Goal: Task Accomplishment & Management: Use online tool/utility

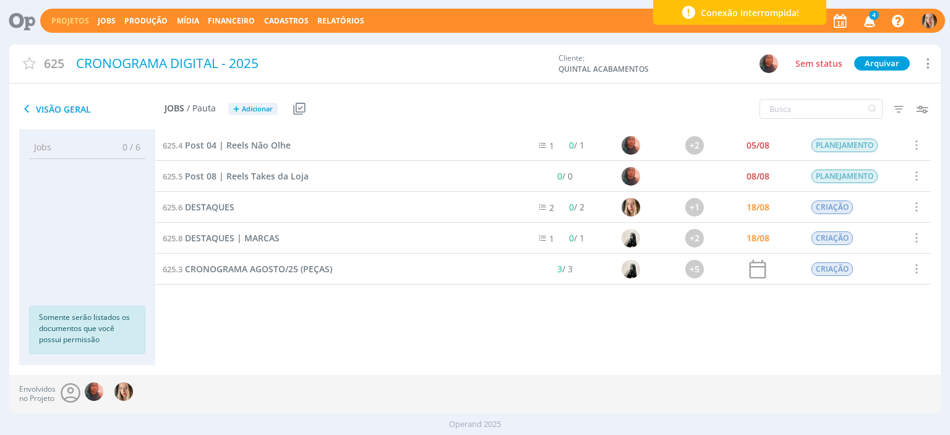
click at [101, 13] on div "Projetos Jobs Produção [GEOGRAPHIC_DATA] Financeiro Cadastros Relatórios 4 Noti…" at bounding box center [492, 21] width 905 height 24
click at [101, 20] on link "Jobs" at bounding box center [107, 20] width 18 height 11
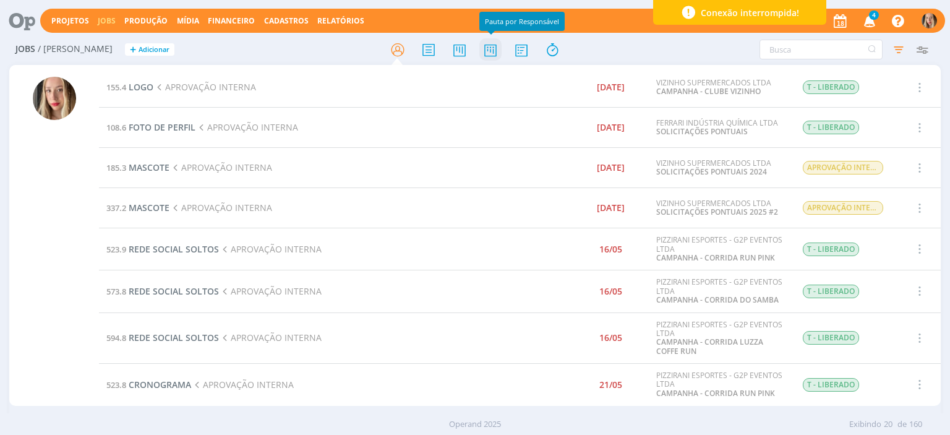
click at [492, 51] on icon at bounding box center [491, 50] width 22 height 24
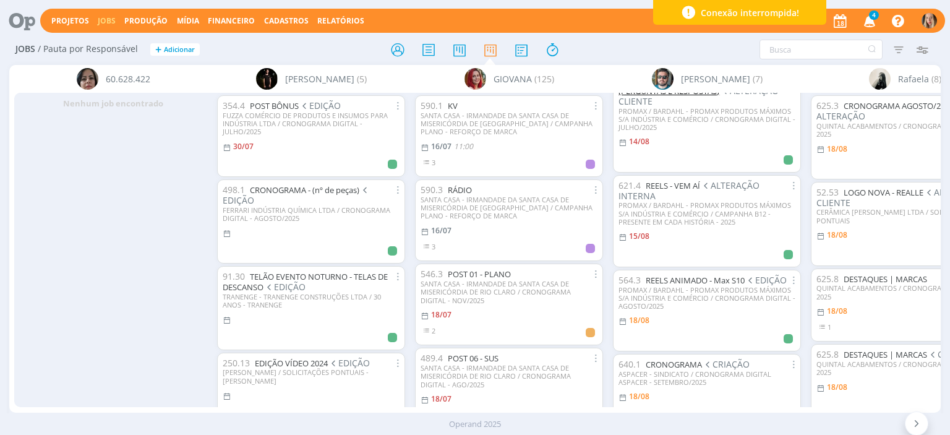
scroll to position [304, 0]
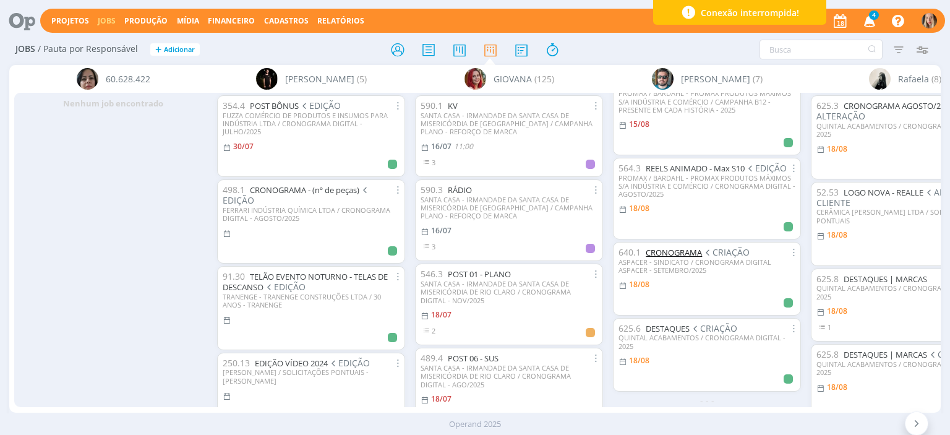
click at [681, 247] on link "CRONOGRAMA" at bounding box center [674, 252] width 56 height 11
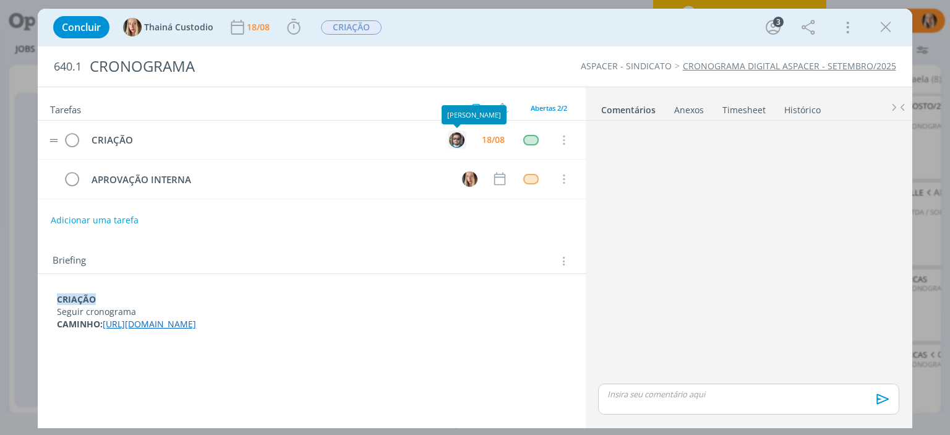
click at [459, 144] on img "dialog" at bounding box center [456, 139] width 15 height 15
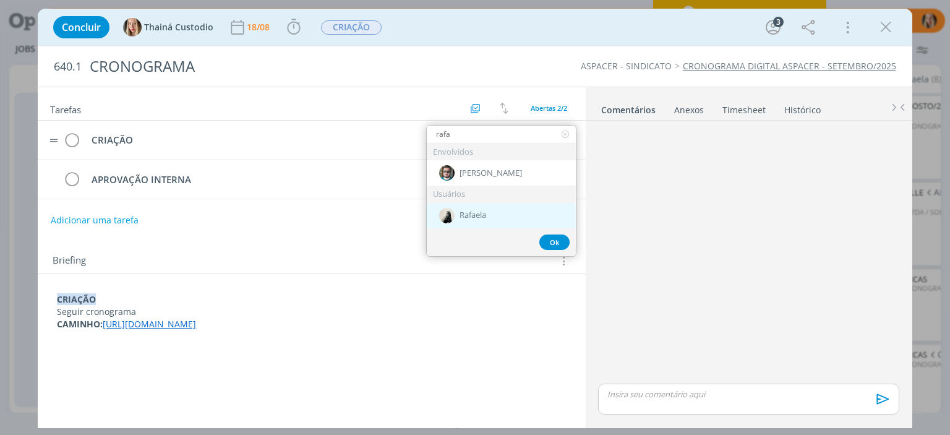
type input "rafa"
click at [463, 209] on div "Rafaela" at bounding box center [501, 215] width 149 height 25
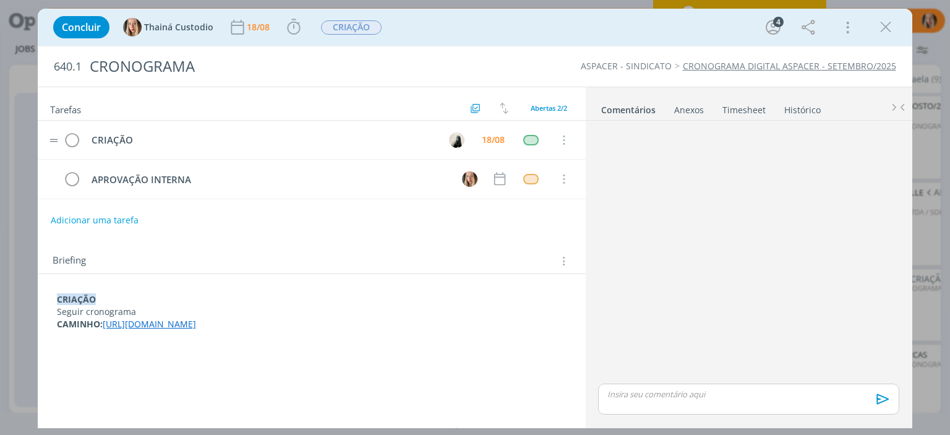
scroll to position [228, 0]
drag, startPoint x: 891, startPoint y: 25, endPoint x: 874, endPoint y: 38, distance: 20.8
click at [890, 25] on icon "dialog" at bounding box center [886, 27] width 19 height 19
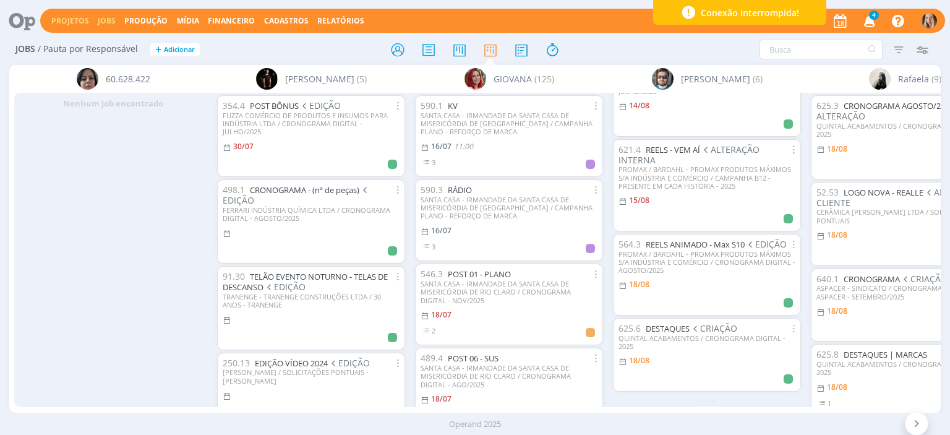
click at [55, 24] on button "Projetos" at bounding box center [70, 21] width 45 height 10
click at [66, 21] on link "Projetos" at bounding box center [70, 20] width 38 height 11
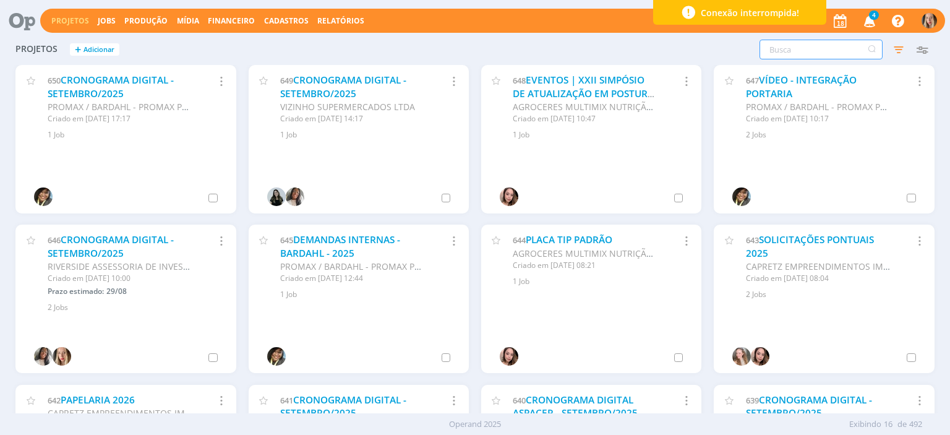
click at [790, 43] on input "text" at bounding box center [821, 50] width 123 height 20
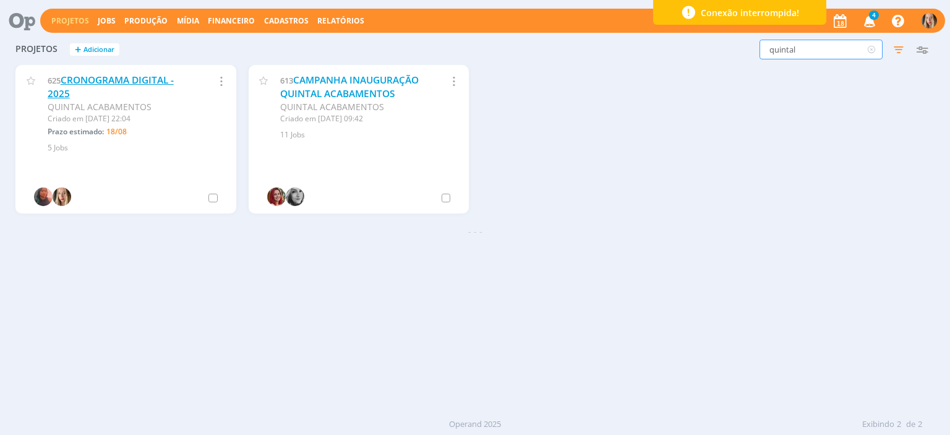
type input "quintal"
click at [109, 84] on link "CRONOGRAMA DIGITAL - 2025" at bounding box center [111, 87] width 126 height 27
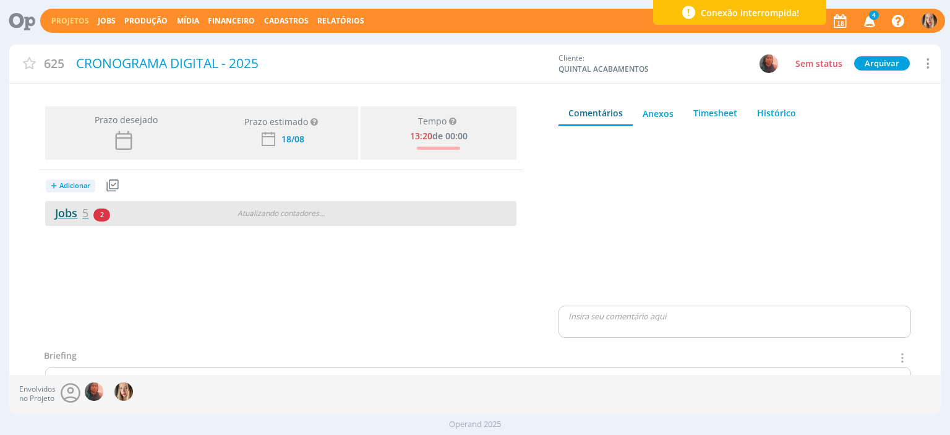
click at [76, 211] on link "Jobs 5" at bounding box center [66, 212] width 43 height 15
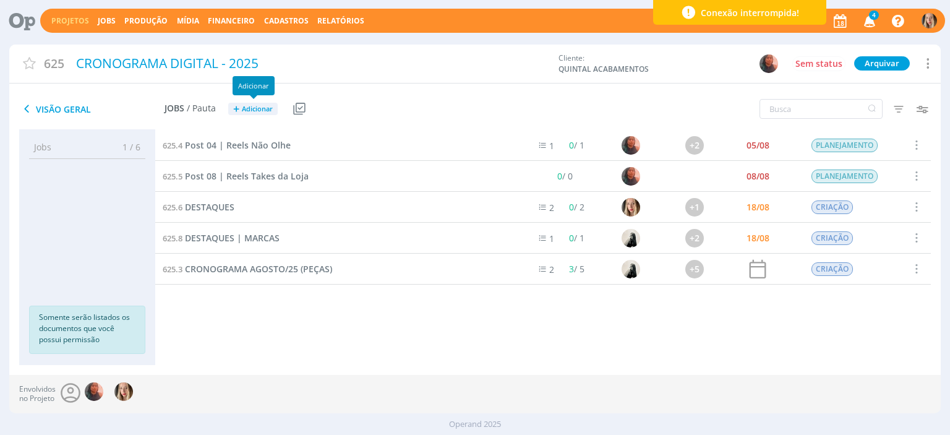
click at [250, 108] on span "Adicionar" at bounding box center [257, 109] width 31 height 8
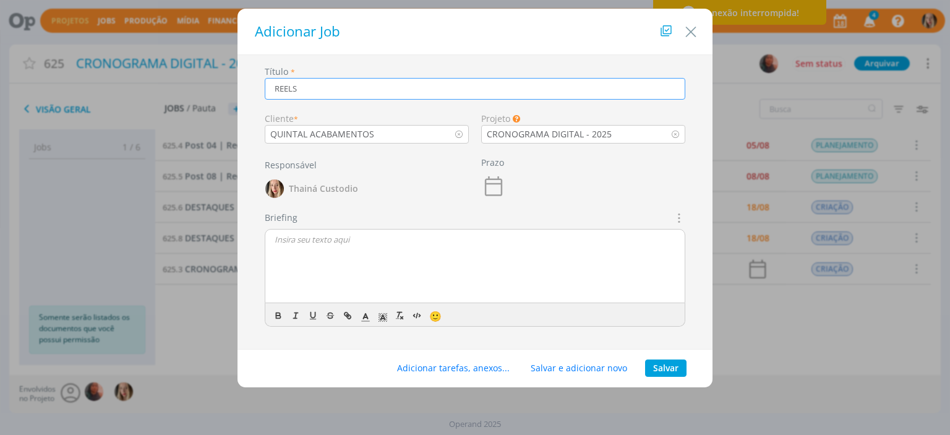
click at [682, 216] on icon "dialog" at bounding box center [678, 217] width 14 height 15
type input "REELS"
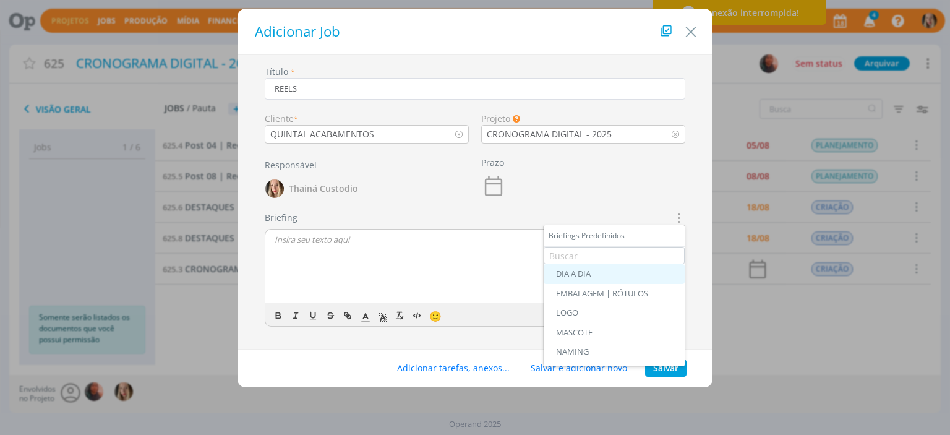
click at [591, 274] on div "DIA A DIA" at bounding box center [614, 274] width 116 height 10
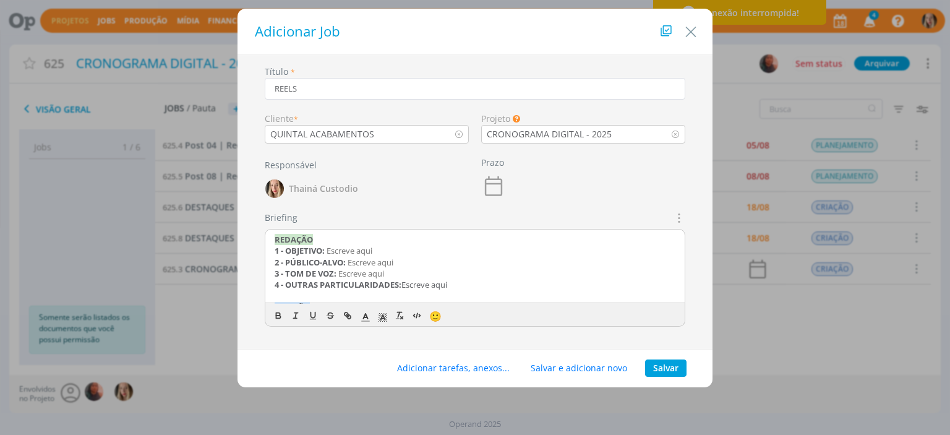
drag, startPoint x: 473, startPoint y: 285, endPoint x: 272, endPoint y: 242, distance: 205.0
click at [272, 242] on div "REDAÇÃO 1 - OBJETIVO: Escreve aqui 2 - PÚBLICO-ALVO: Escreve aqui 3 - TOM DE VO…" at bounding box center [475, 267] width 420 height 74
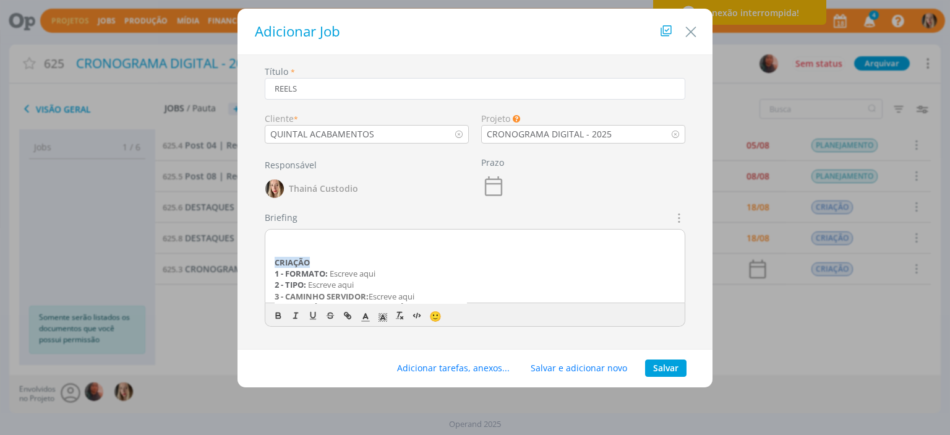
click at [273, 251] on div "CRIAÇÃO 1 - FORMATO: Escreve aqui 2 - TIPO: Escreve aqui 3 - CAMINHO SERVIDOR: …" at bounding box center [475, 267] width 420 height 74
drag, startPoint x: 482, startPoint y: 296, endPoint x: 273, endPoint y: 223, distance: 221.7
click at [275, 225] on div "Briefings Predefinidos DIA A DIA EMBALAGEM | RÓTULOS LOGO [GEOGRAPHIC_DATA] NAM…" at bounding box center [475, 269] width 421 height 116
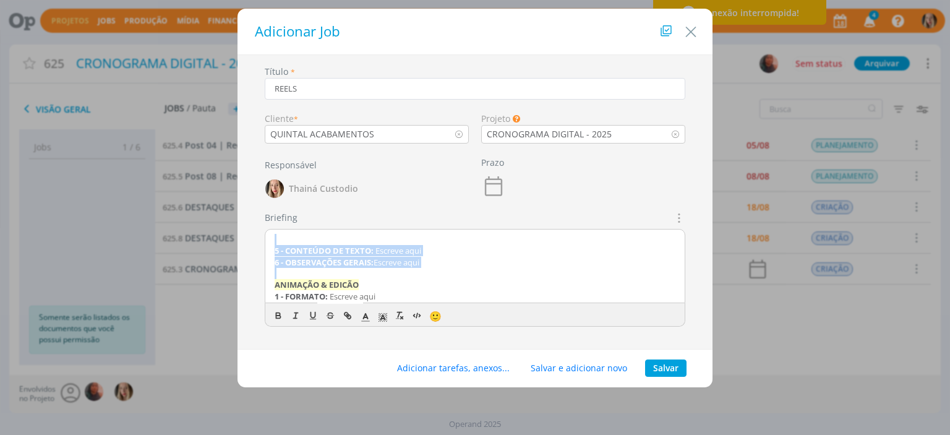
drag, startPoint x: 448, startPoint y: 276, endPoint x: 218, endPoint y: 241, distance: 232.8
click at [218, 241] on div "Adicionar Job Título * REELS Cliente * QUINTAL ACABAMENTOS Projeto Os Jobs sem …" at bounding box center [475, 217] width 950 height 435
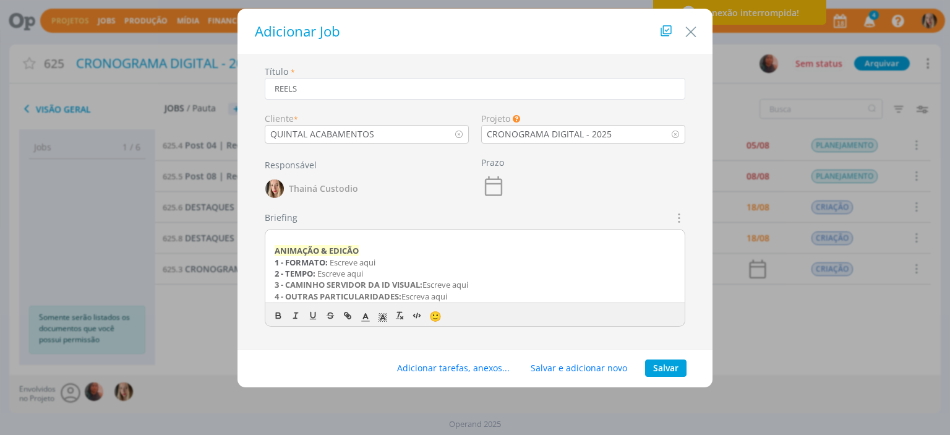
click at [272, 245] on div "ANIMAÇÃO & EDICÃO 1 - FORMATO: Escreve aqui 2 - TEMPO: Escreve aqui 3 - CAMINHO…" at bounding box center [475, 267] width 420 height 74
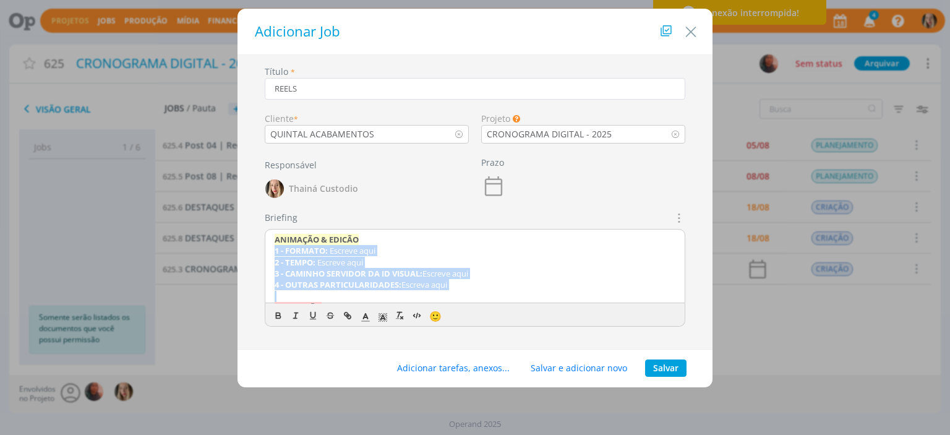
drag, startPoint x: 272, startPoint y: 251, endPoint x: 473, endPoint y: 291, distance: 205.2
click at [473, 291] on div "ANIMAÇÃO & EDICÃO 1 - FORMATO: Escreve aqui 2 - TEMPO: Escreve aqui 3 - CAMINHO…" at bounding box center [475, 267] width 420 height 74
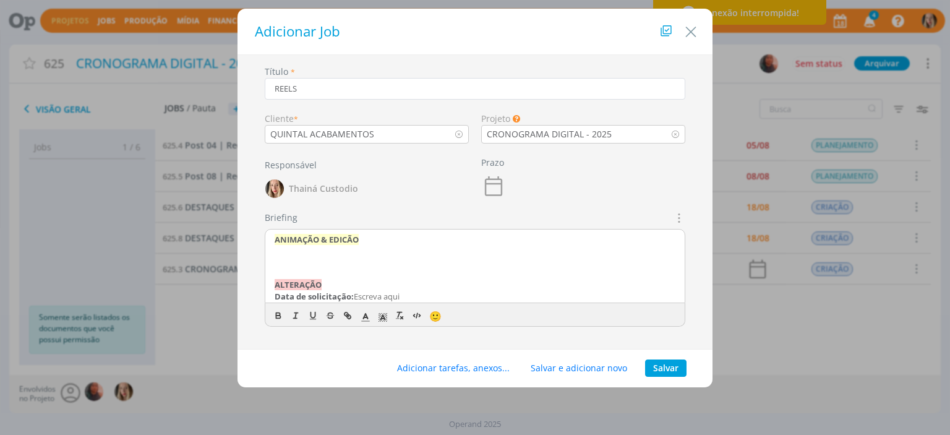
click at [287, 254] on p "dialog" at bounding box center [475, 250] width 401 height 11
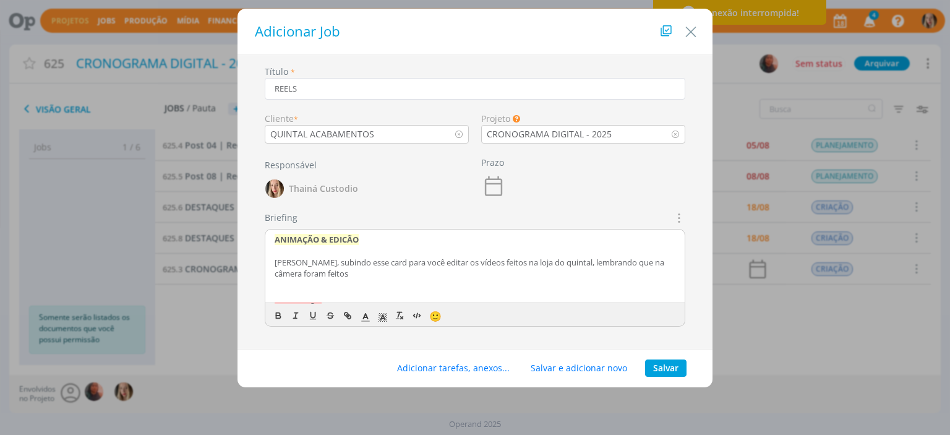
click at [334, 273] on p "[PERSON_NAME], subindo esse card para você editar os vídeos feitos na loja do q…" at bounding box center [475, 268] width 401 height 23
click at [631, 274] on p "[PERSON_NAME], subindo esse card para você editar os vídeos feitos na loja do q…" at bounding box center [475, 274] width 401 height 34
click at [431, 277] on p "[PERSON_NAME], subindo esse card para você editar os vídeos feitos na loja do q…" at bounding box center [475, 274] width 401 height 34
click at [350, 282] on p "[PERSON_NAME], subindo esse card para você editar os vídeos feitos na loja do q…" at bounding box center [475, 274] width 401 height 34
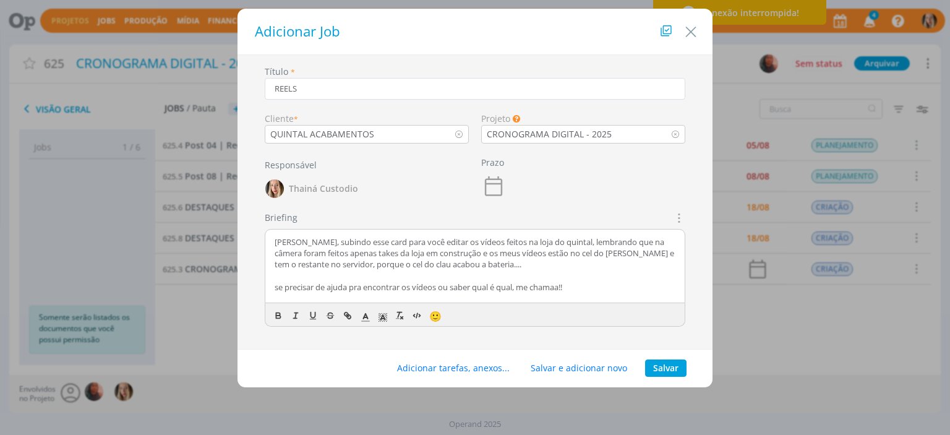
scroll to position [32, 0]
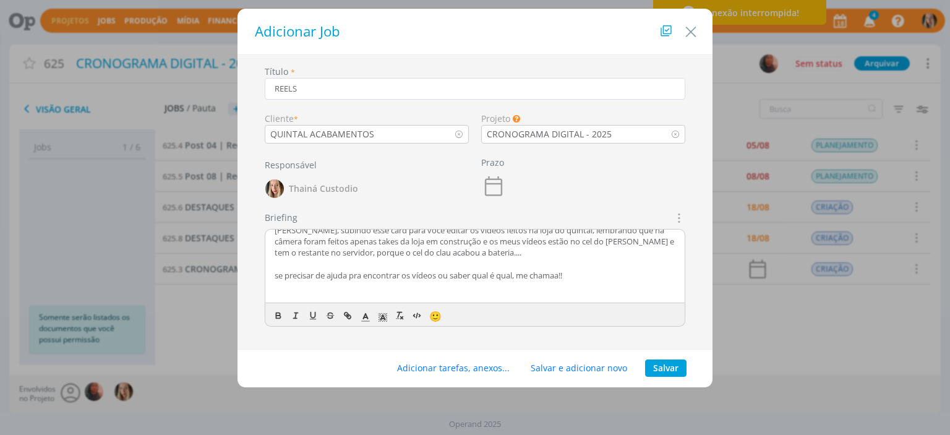
click at [583, 277] on p "se precisar de ajuda pra encontrar os vídeos ou saber qual é qual, me chamaa!!" at bounding box center [475, 275] width 401 height 11
click at [662, 369] on button "Salvar" at bounding box center [665, 367] width 41 height 17
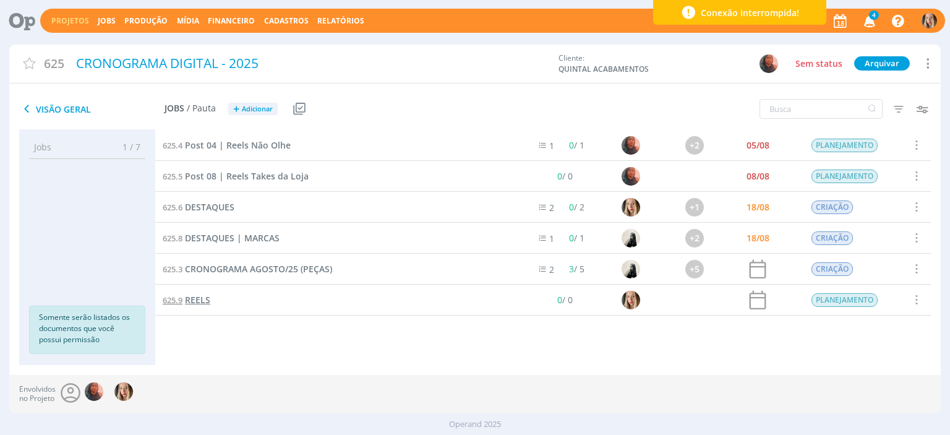
click at [201, 302] on span "REELS" at bounding box center [197, 300] width 25 height 12
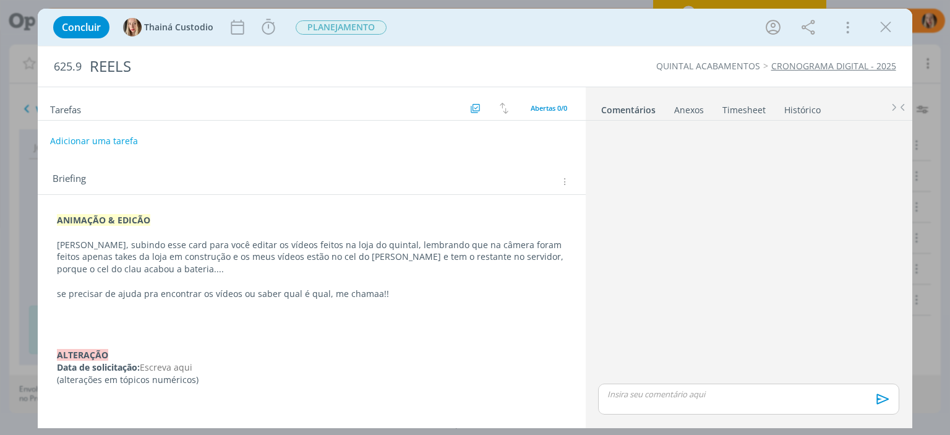
click at [116, 140] on button "Adicionar uma tarefa" at bounding box center [94, 141] width 88 height 21
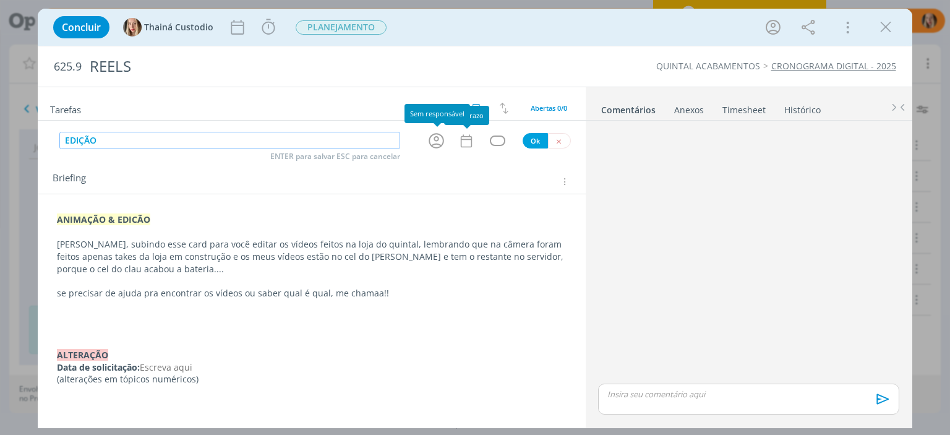
click at [437, 143] on icon "dialog" at bounding box center [436, 140] width 15 height 15
type input "EDIÇÃO"
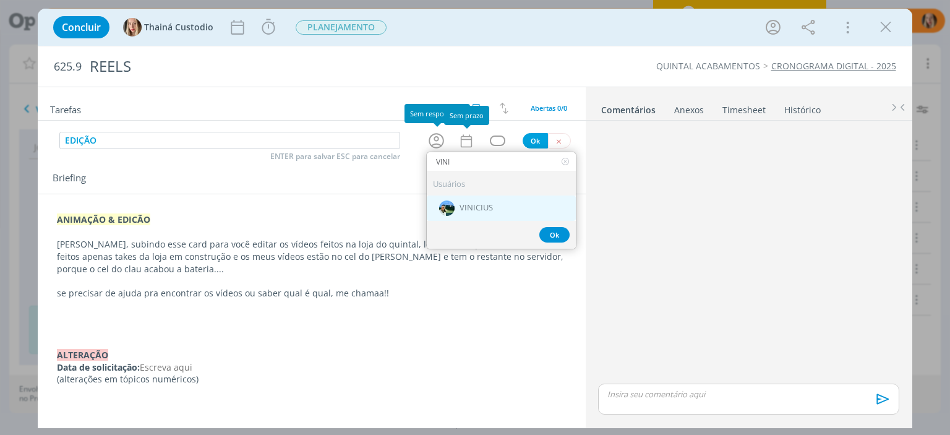
type input "VINI"
click at [496, 212] on div "VINICIUS" at bounding box center [501, 208] width 149 height 25
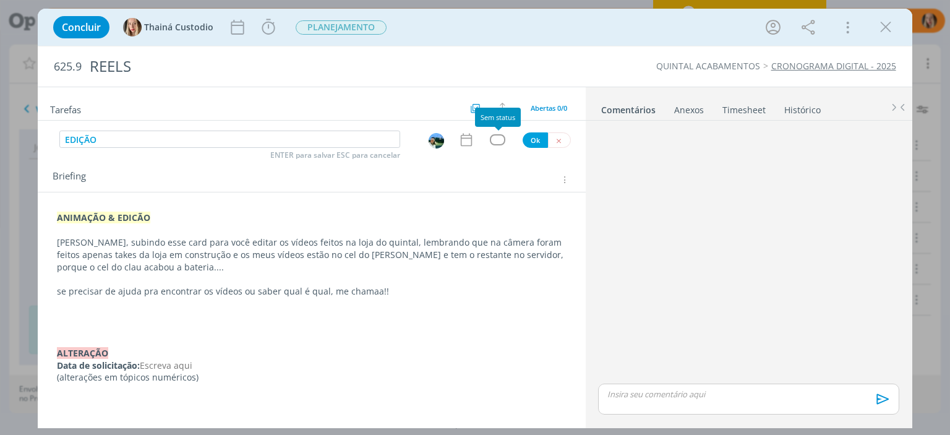
click at [495, 139] on div "dialog" at bounding box center [497, 139] width 15 height 11
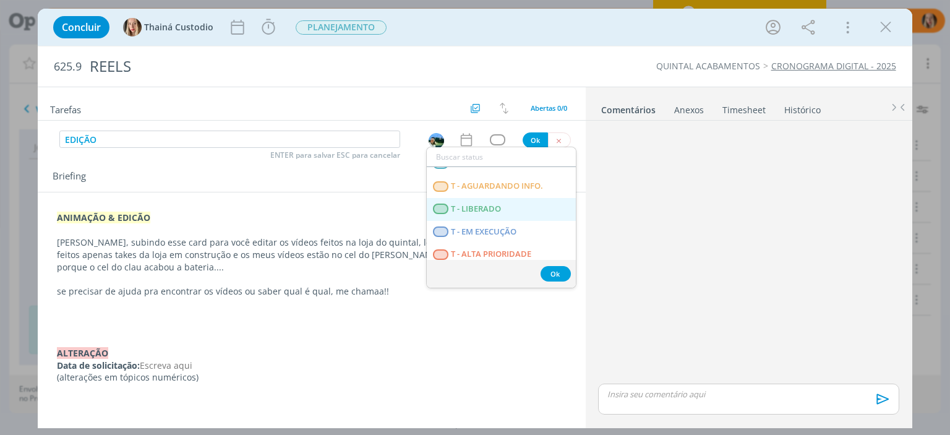
scroll to position [316, 0]
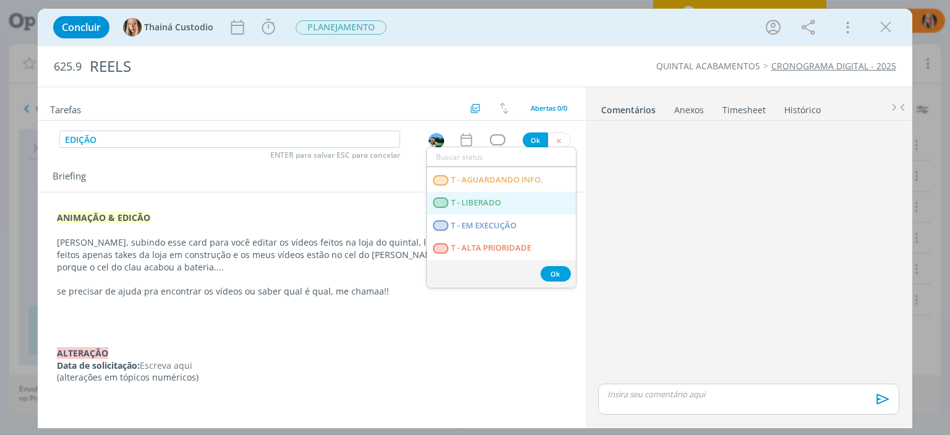
click at [512, 200] on LIBERADO "T - LIBERADO" at bounding box center [501, 203] width 149 height 23
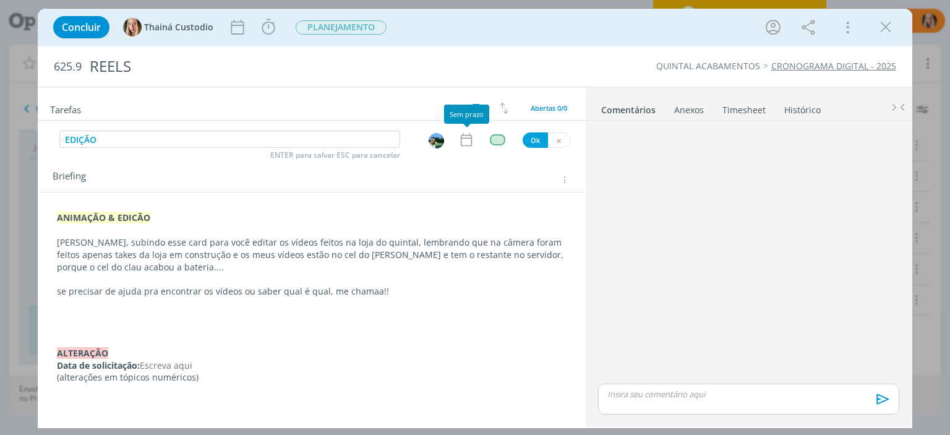
click at [465, 138] on icon "dialog" at bounding box center [465, 140] width 11 height 13
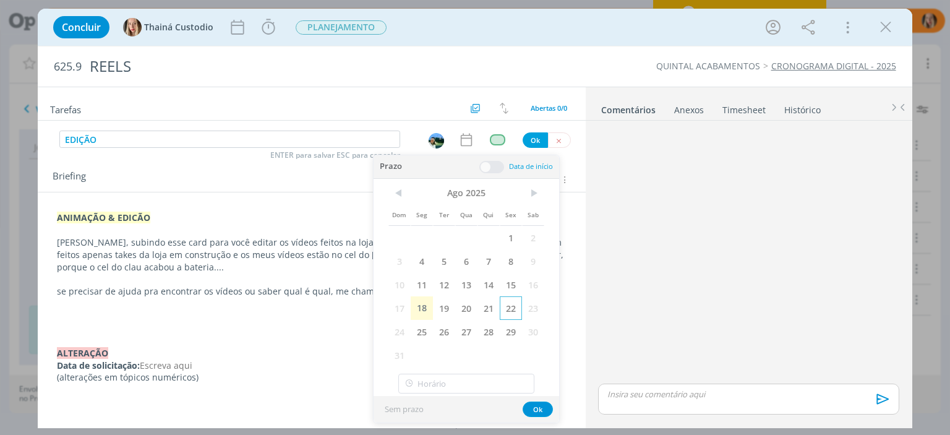
click at [516, 304] on span "22" at bounding box center [511, 308] width 22 height 24
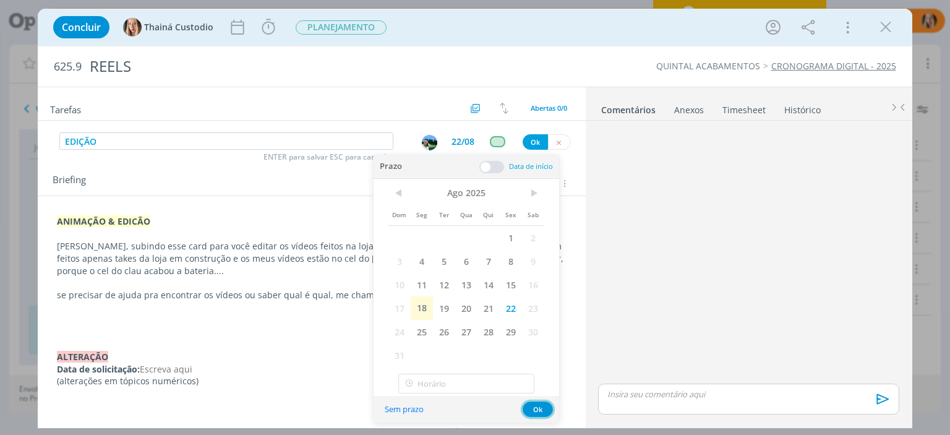
click at [542, 406] on button "Ok" at bounding box center [538, 409] width 30 height 15
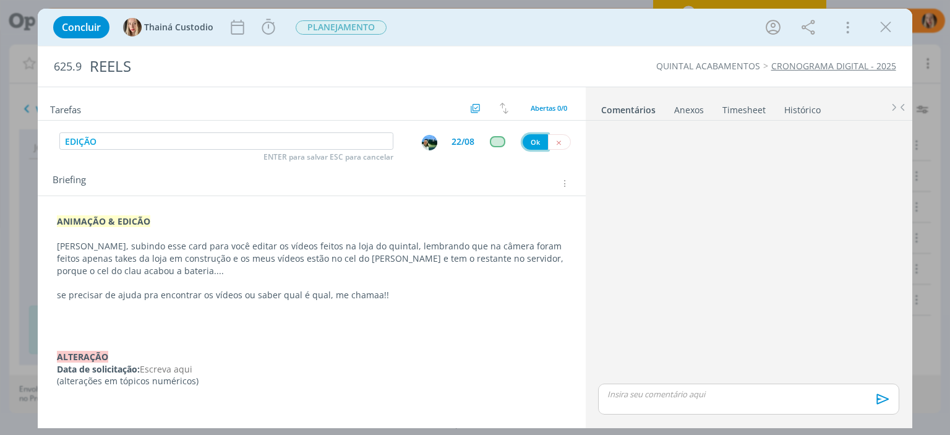
click at [538, 137] on button "Ok" at bounding box center [535, 141] width 25 height 15
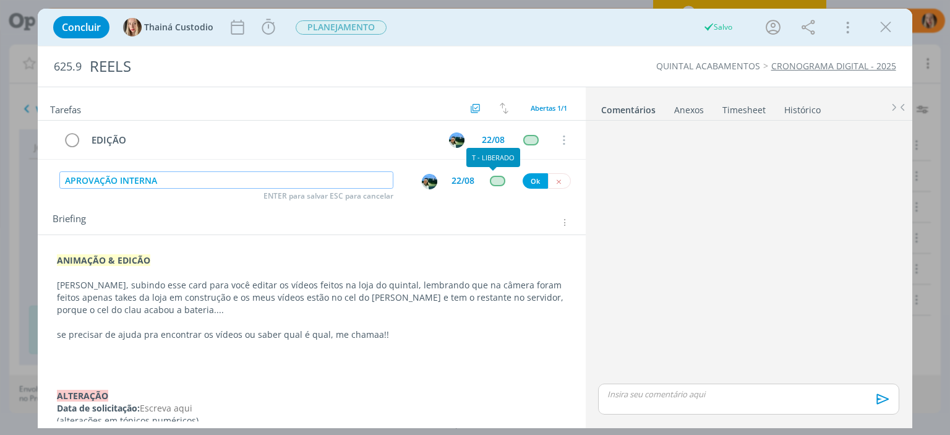
click at [490, 180] on div "dialog" at bounding box center [497, 181] width 15 height 11
type input "APROVAÇÃO INTERNA"
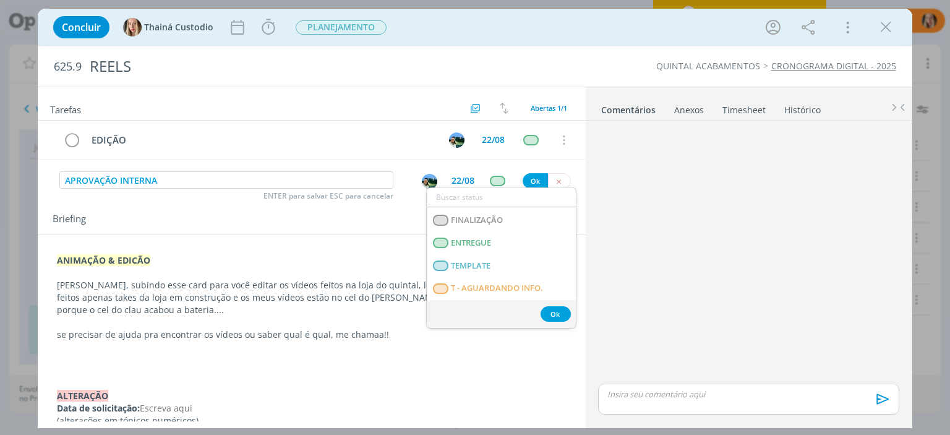
scroll to position [293, 0]
click at [453, 243] on span "T - AGUARDANDO INFO." at bounding box center [498, 243] width 92 height 10
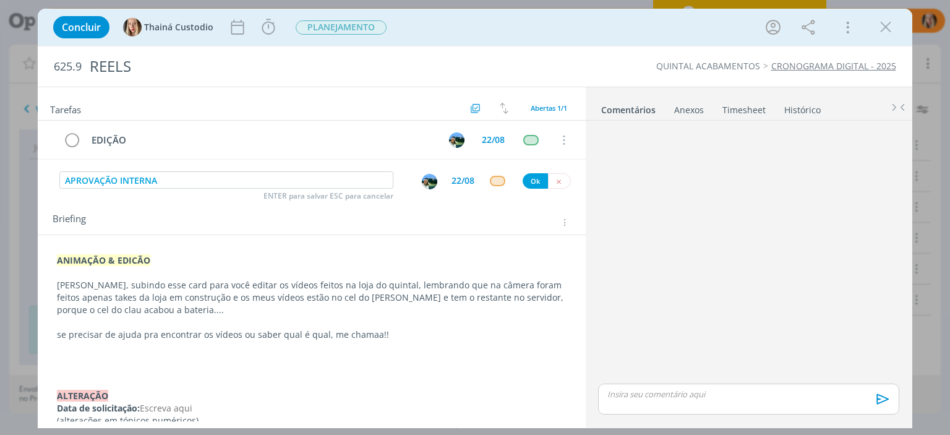
click at [452, 176] on div "22/08" at bounding box center [463, 180] width 23 height 9
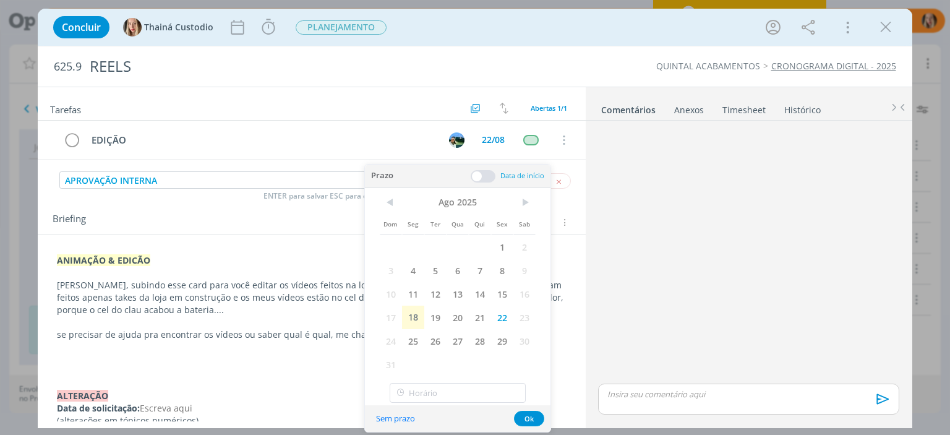
click at [381, 417] on button "Sem prazo" at bounding box center [395, 418] width 55 height 17
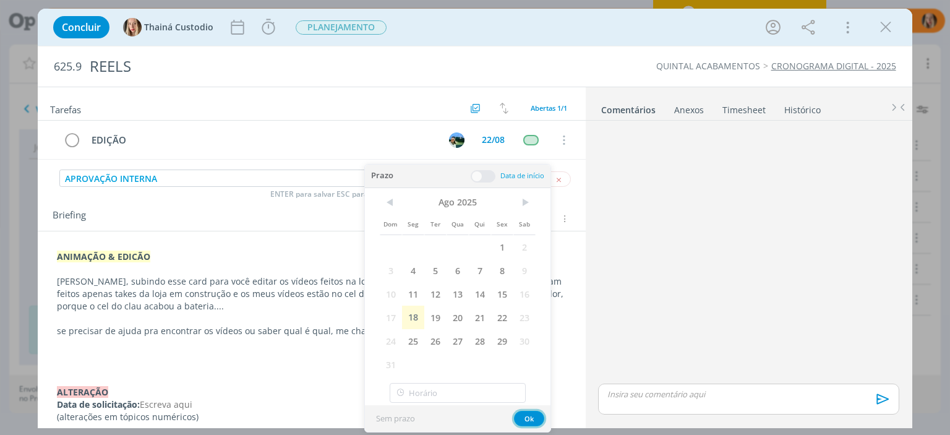
click at [523, 420] on button "Ok" at bounding box center [529, 418] width 30 height 15
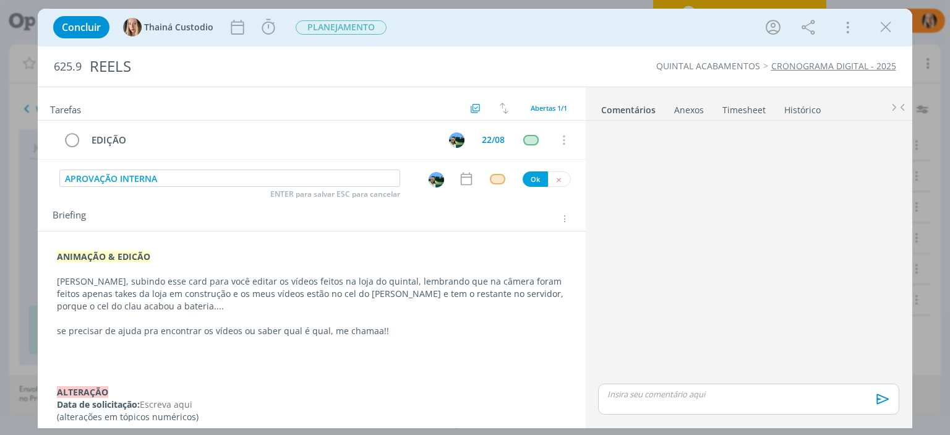
click at [434, 173] on img "dialog" at bounding box center [436, 179] width 15 height 15
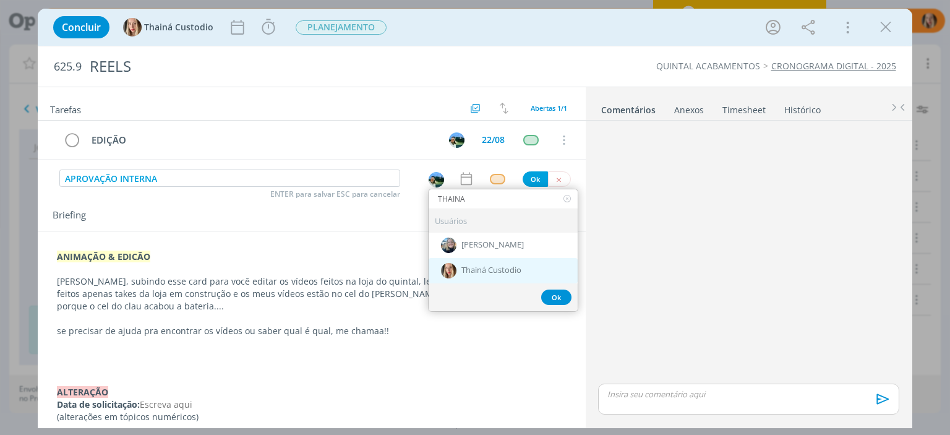
type input "THAINA"
click at [494, 269] on span "Thainá Custodio" at bounding box center [492, 271] width 60 height 10
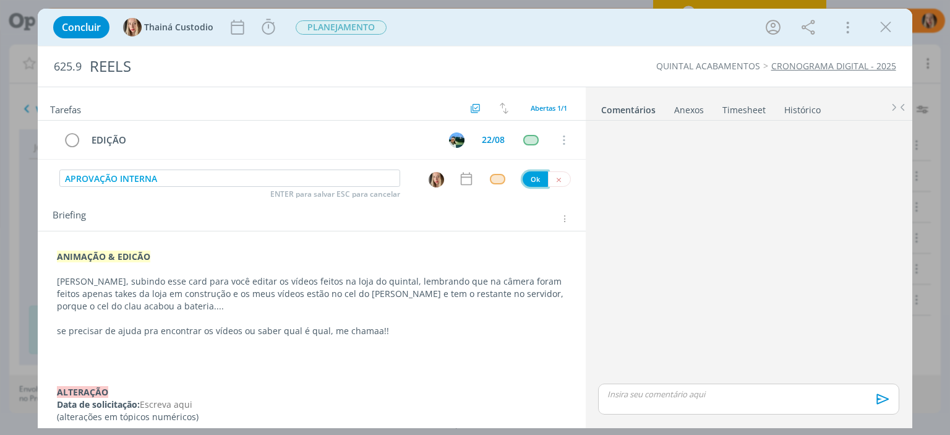
click at [535, 173] on button "Ok" at bounding box center [535, 178] width 25 height 15
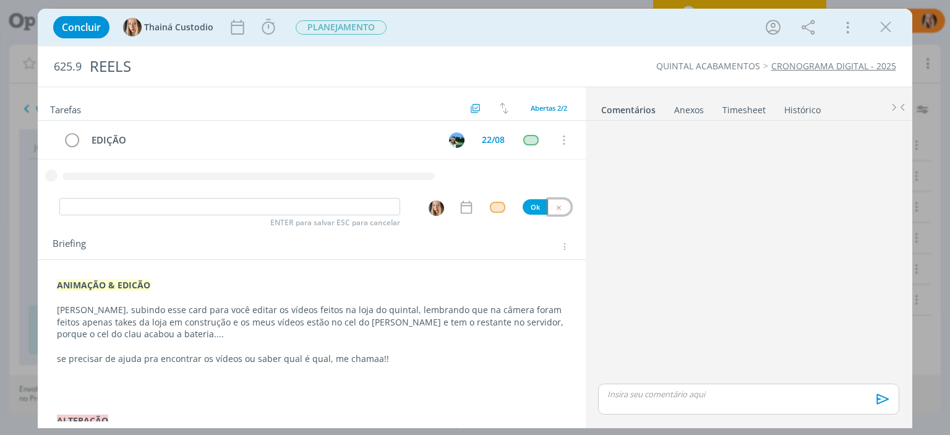
click at [556, 204] on icon "dialog" at bounding box center [559, 208] width 8 height 8
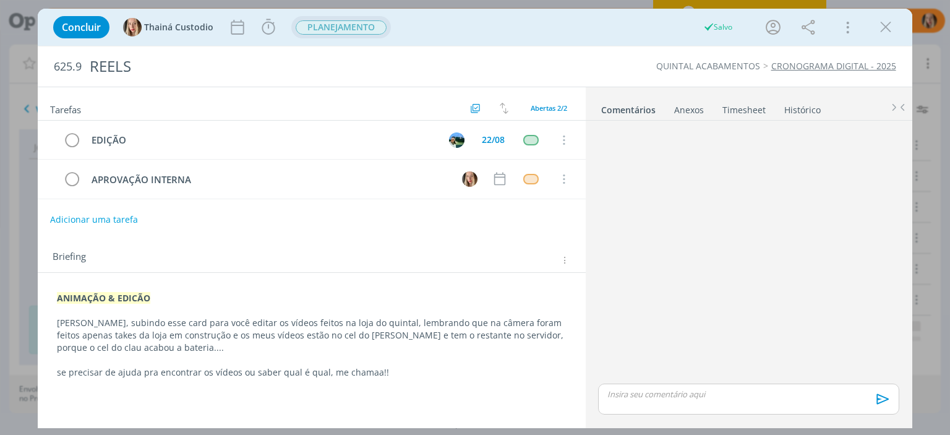
click at [333, 32] on span "PLANEJAMENTO" at bounding box center [341, 27] width 91 height 14
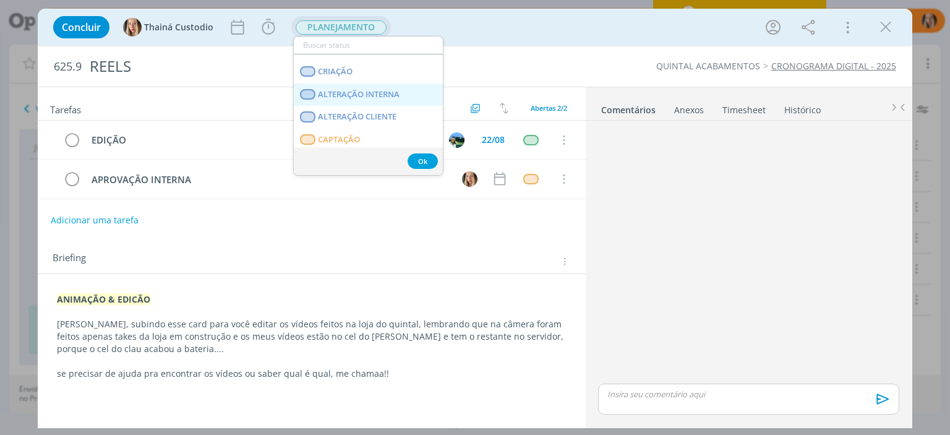
scroll to position [124, 0]
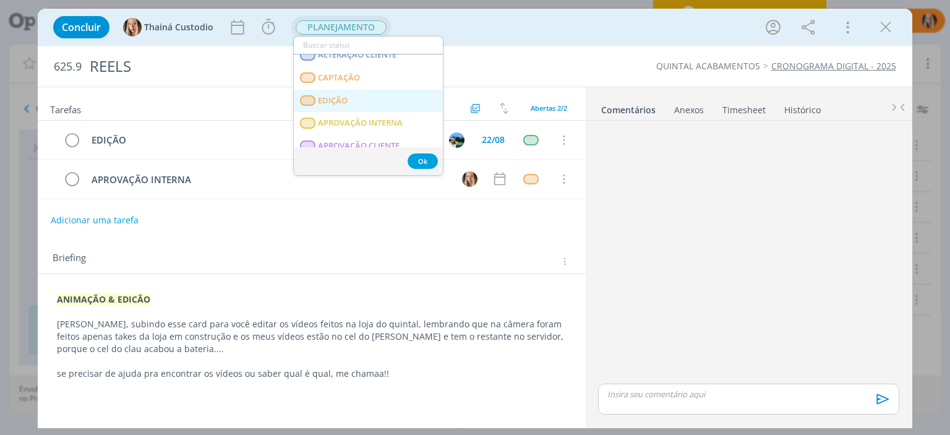
click at [335, 94] on link "EDIÇÃO" at bounding box center [368, 101] width 149 height 23
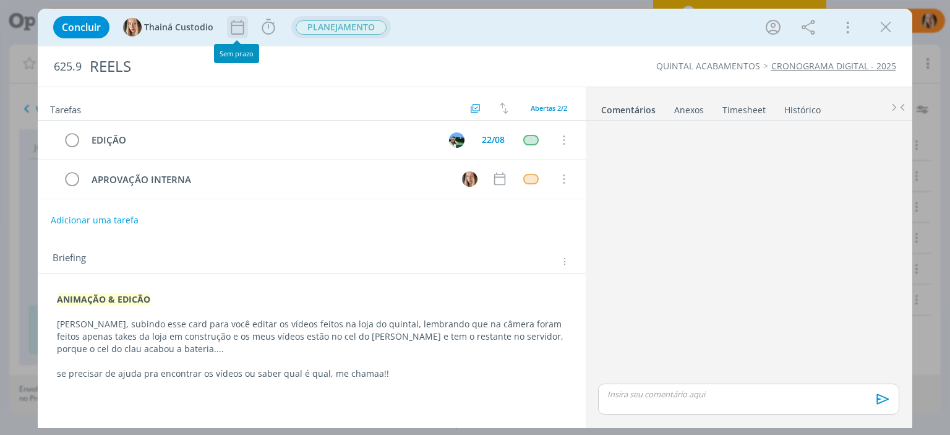
click at [233, 22] on icon "dialog" at bounding box center [237, 27] width 19 height 19
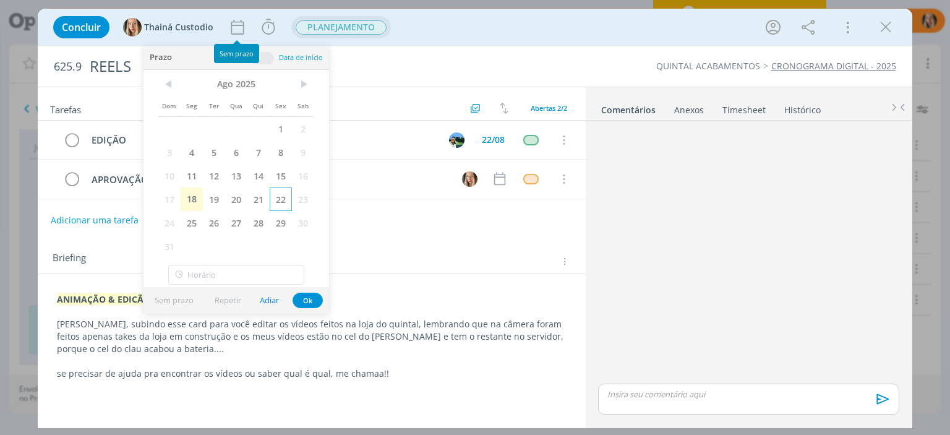
click at [283, 205] on span "22" at bounding box center [281, 199] width 22 height 24
click at [319, 295] on button "Ok" at bounding box center [308, 300] width 30 height 15
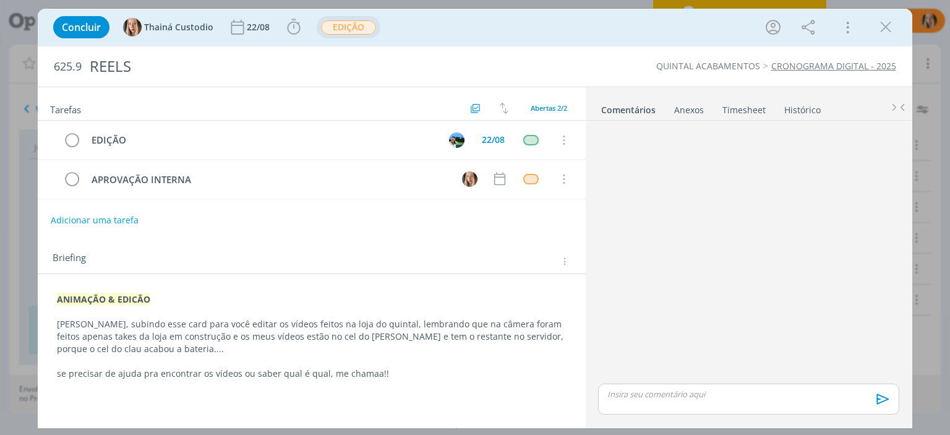
drag, startPoint x: 888, startPoint y: 25, endPoint x: 120, endPoint y: 103, distance: 771.8
click at [889, 25] on icon "dialog" at bounding box center [886, 27] width 19 height 19
